Goal: Information Seeking & Learning: Learn about a topic

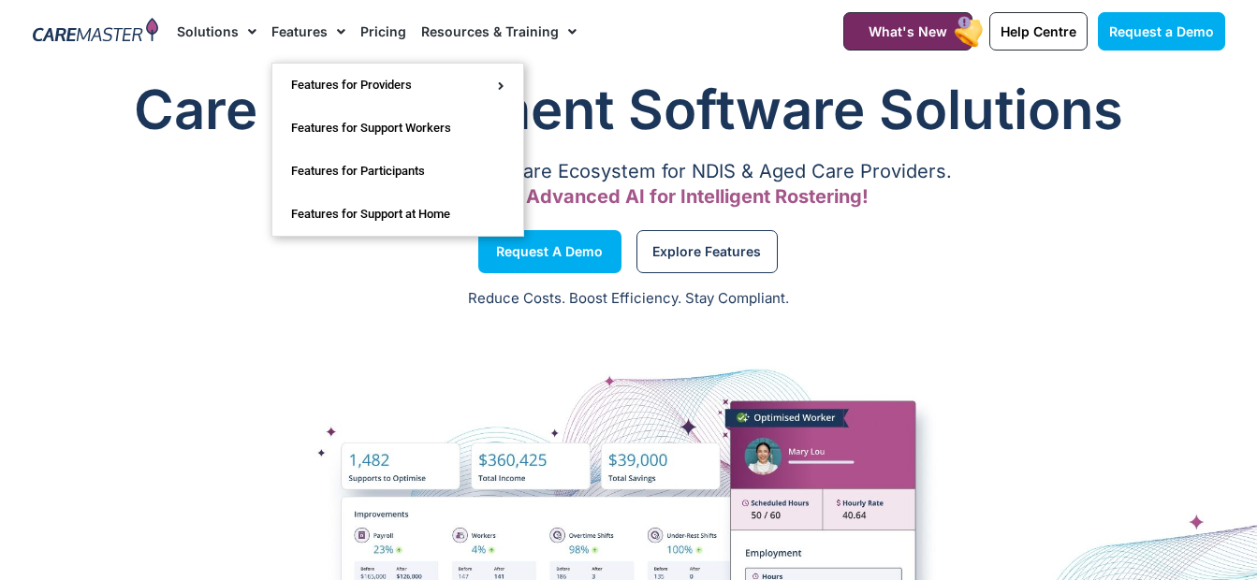
click at [331, 35] on span "Menu" at bounding box center [337, 32] width 18 height 32
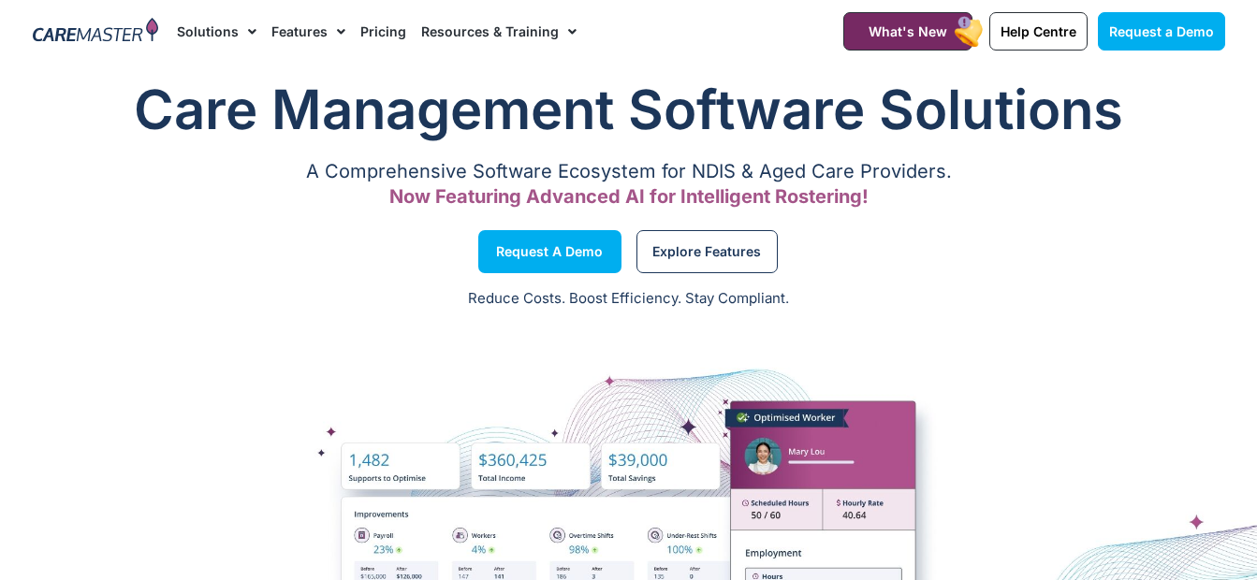
click at [334, 31] on span "Menu" at bounding box center [337, 32] width 18 height 32
